Goal: Task Accomplishment & Management: Manage account settings

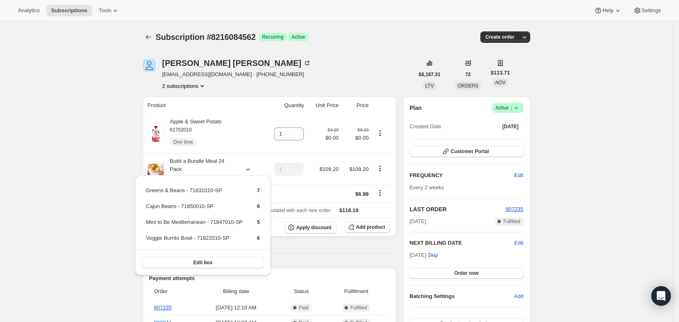
drag, startPoint x: 0, startPoint y: 0, endPoint x: 61, endPoint y: 3, distance: 61.2
click at [61, 3] on div "Analytics Subscriptions Tools Help Settings" at bounding box center [339, 11] width 679 height 22
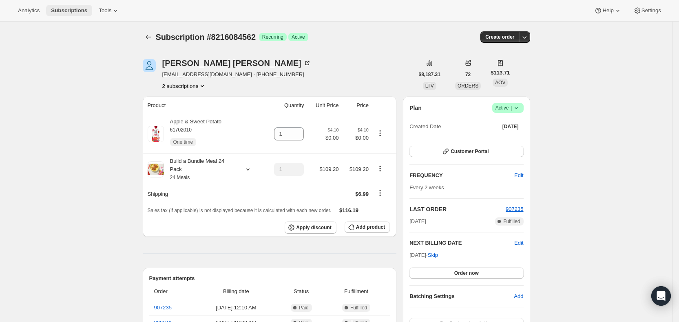
click at [61, 8] on span "Subscriptions" at bounding box center [69, 10] width 36 height 7
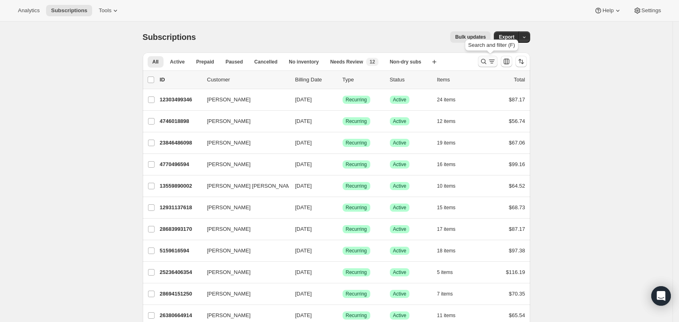
click at [491, 62] on icon "Search and filter results" at bounding box center [492, 61] width 8 height 8
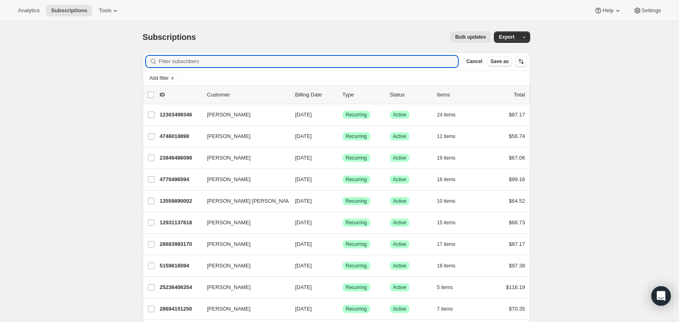
paste input "[EMAIL_ADDRESS][DOMAIN_NAME]"
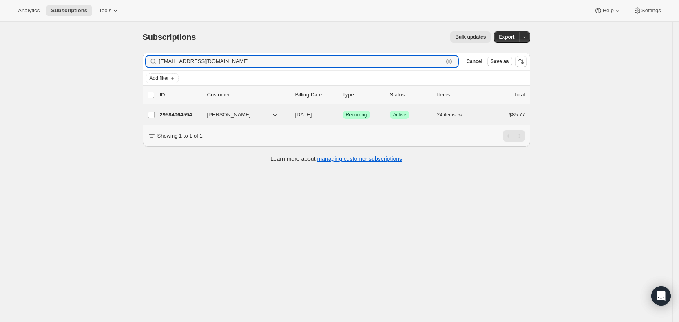
type input "[EMAIL_ADDRESS][DOMAIN_NAME]"
click at [307, 115] on span "[DATE]" at bounding box center [303, 115] width 17 height 6
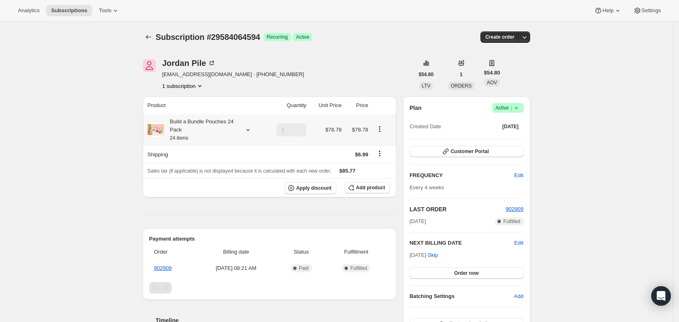
click at [247, 129] on icon at bounding box center [248, 130] width 8 height 8
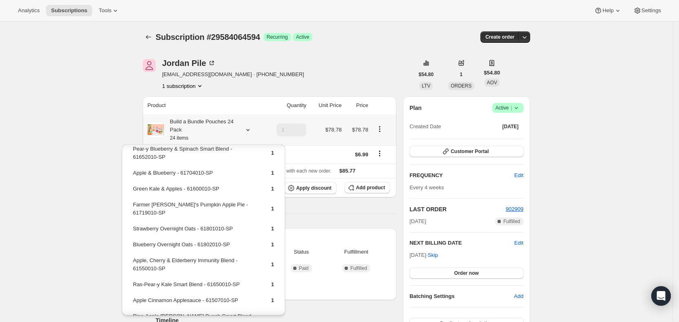
scroll to position [266, 0]
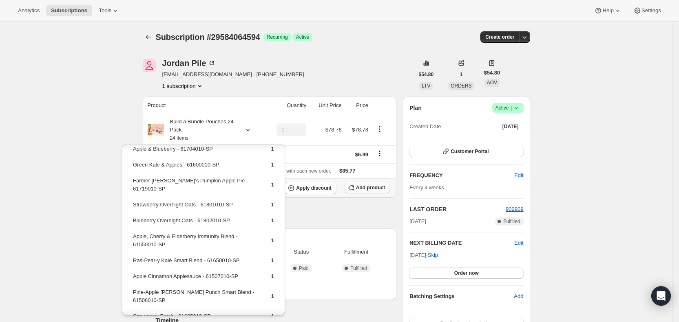
click at [372, 186] on span "Add product" at bounding box center [370, 188] width 29 height 7
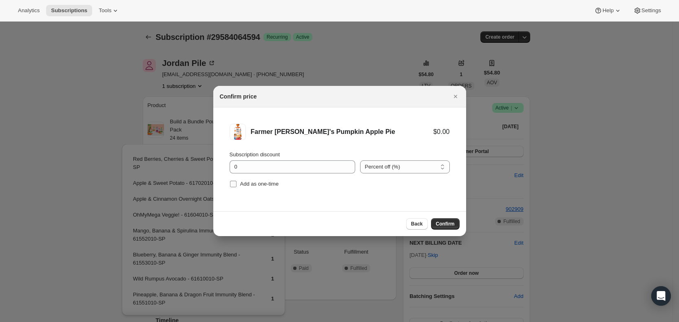
click at [235, 183] on input "Add as one-time" at bounding box center [233, 184] width 7 height 7
checkbox input "true"
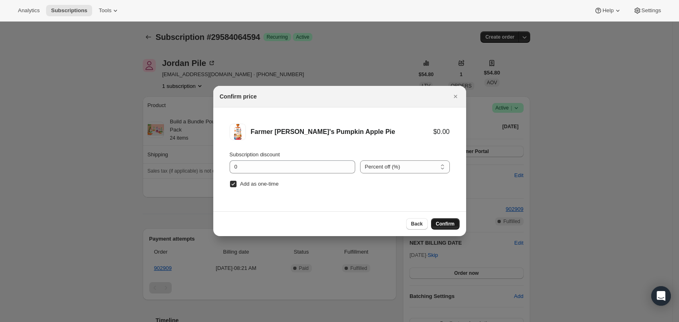
click at [445, 224] on span "Confirm" at bounding box center [445, 224] width 19 height 7
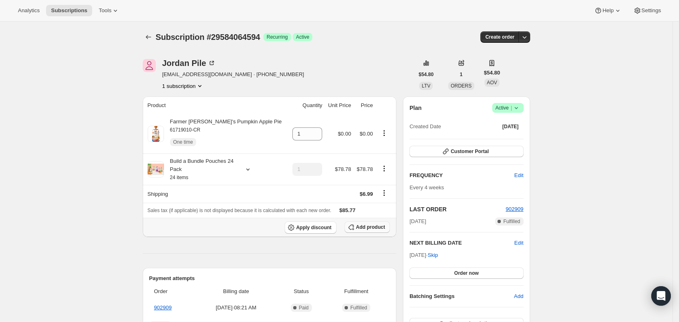
click at [381, 224] on span "Add product" at bounding box center [370, 227] width 29 height 7
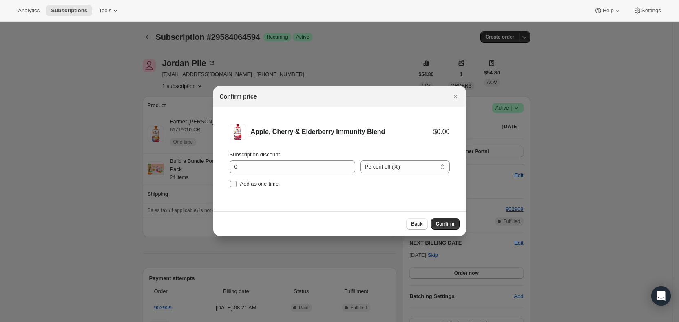
click at [237, 183] on label "Add as one-time" at bounding box center [253, 184] width 49 height 11
click at [236, 183] on input "Add as one-time" at bounding box center [233, 184] width 7 height 7
checkbox input "true"
click at [449, 222] on span "Confirm" at bounding box center [445, 224] width 19 height 7
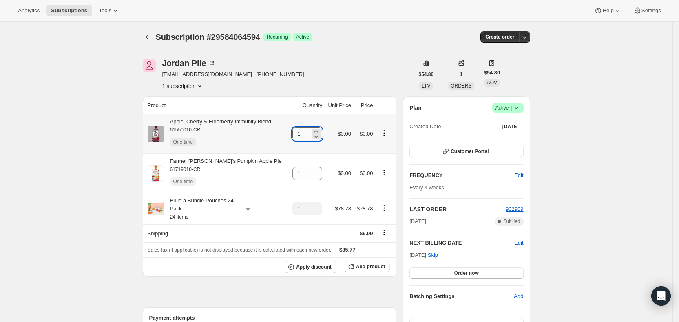
drag, startPoint x: 295, startPoint y: 134, endPoint x: 304, endPoint y: 134, distance: 9.4
click at [304, 134] on input "1" at bounding box center [301, 134] width 18 height 13
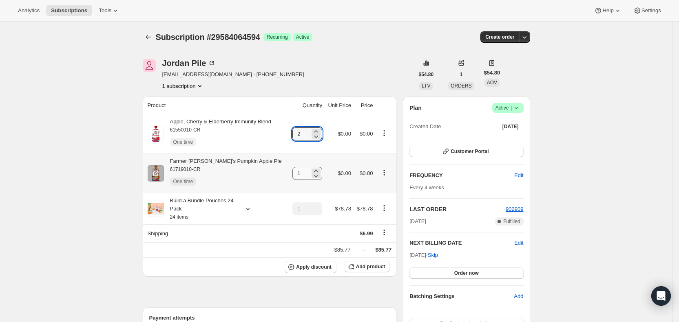
type input "2"
drag, startPoint x: 298, startPoint y: 173, endPoint x: 312, endPoint y: 173, distance: 14.3
click at [312, 173] on div "1" at bounding box center [307, 173] width 30 height 13
type input "2"
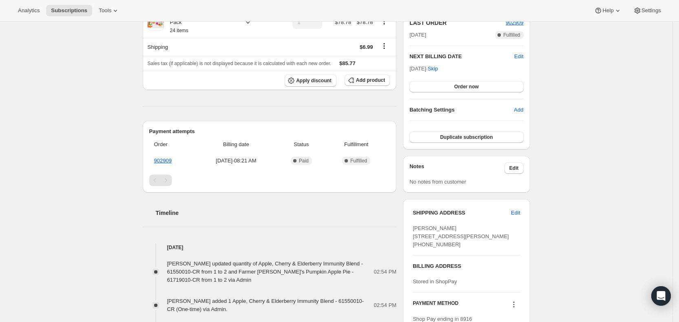
scroll to position [188, 0]
click at [71, 9] on span "Subscriptions" at bounding box center [69, 10] width 36 height 7
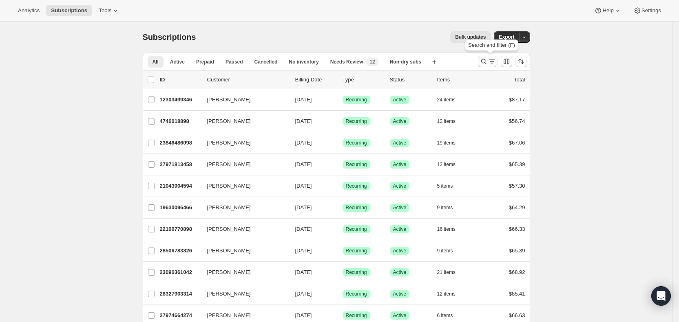
click at [491, 60] on icon "Search and filter results" at bounding box center [492, 61] width 8 height 8
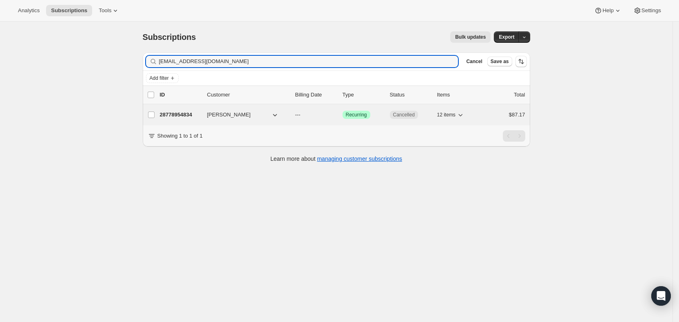
type input "[EMAIL_ADDRESS][DOMAIN_NAME]"
click at [300, 115] on span "---" at bounding box center [297, 115] width 5 height 6
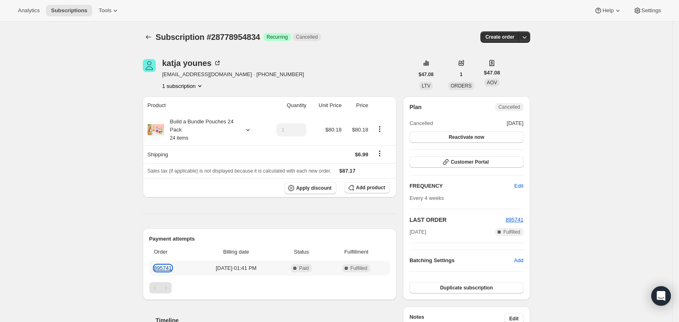
click at [170, 267] on link "895741" at bounding box center [163, 268] width 18 height 6
